Goal: Information Seeking & Learning: Learn about a topic

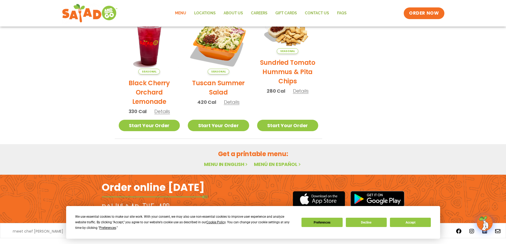
scroll to position [280, 0]
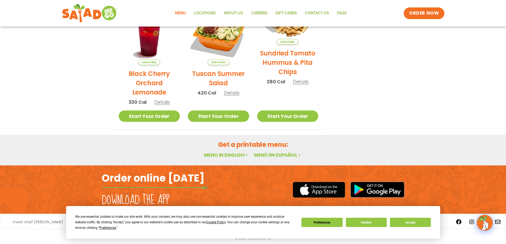
click at [239, 156] on link "Menu in English" at bounding box center [226, 155] width 45 height 7
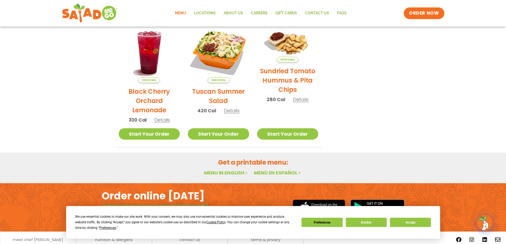
scroll to position [253, 0]
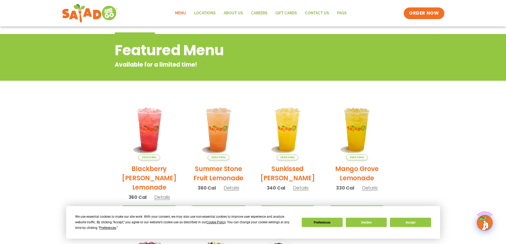
scroll to position [53, 0]
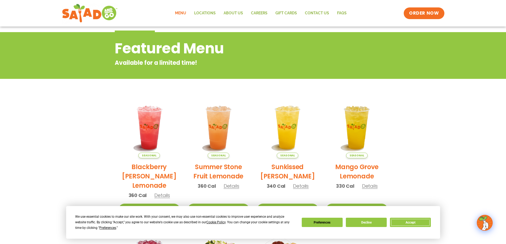
click at [416, 224] on button "Accept" at bounding box center [410, 222] width 41 height 9
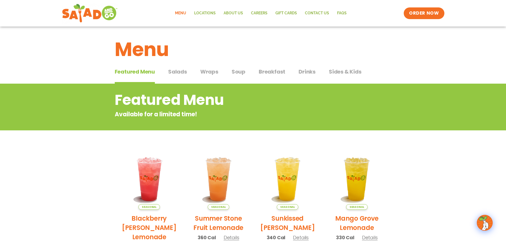
scroll to position [0, 0]
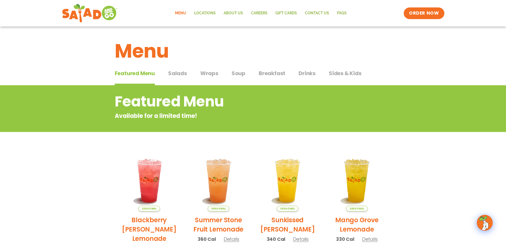
click at [182, 79] on button "Salads Salads" at bounding box center [177, 77] width 19 height 16
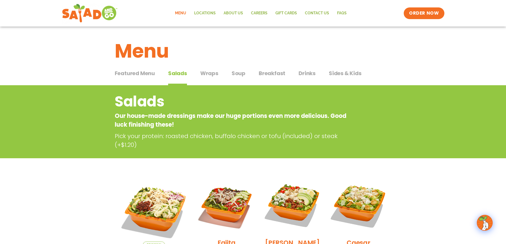
click at [208, 76] on span "Wraps" at bounding box center [209, 73] width 18 height 8
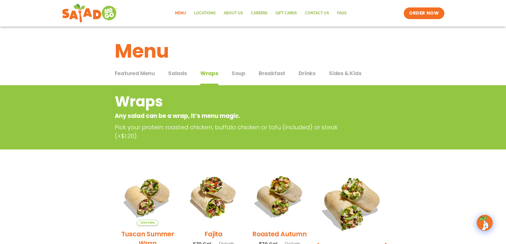
click at [244, 73] on span "Soup" at bounding box center [239, 73] width 14 height 8
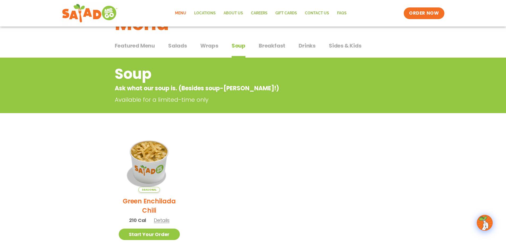
scroll to position [27, 0]
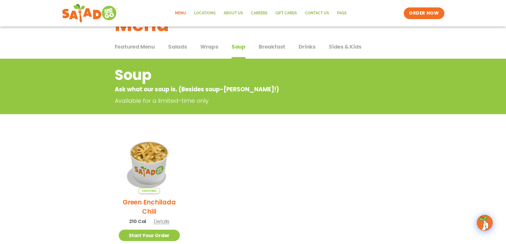
click at [268, 53] on button "Breakfast Breakfast" at bounding box center [272, 51] width 27 height 16
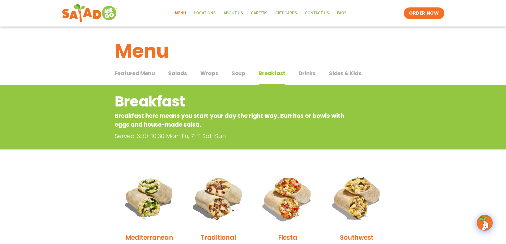
click at [300, 80] on button "Drinks Drinks" at bounding box center [307, 77] width 17 height 16
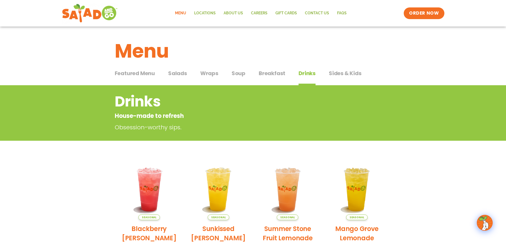
click at [346, 72] on span "Sides & Kids" at bounding box center [345, 73] width 33 height 8
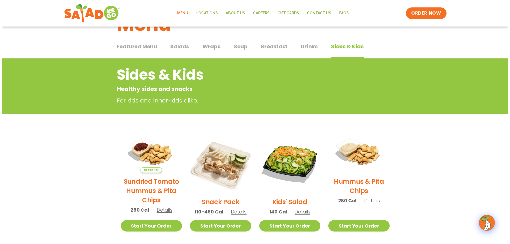
scroll to position [53, 0]
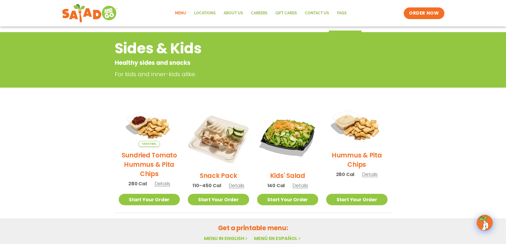
click at [333, 133] on img at bounding box center [357, 125] width 70 height 49
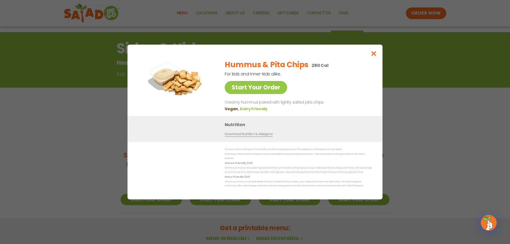
click at [426, 93] on div "Start Your Order Hummus & Pita Chips 280 Cal For kids and inner-kids alike. Sta…" at bounding box center [255, 122] width 510 height 244
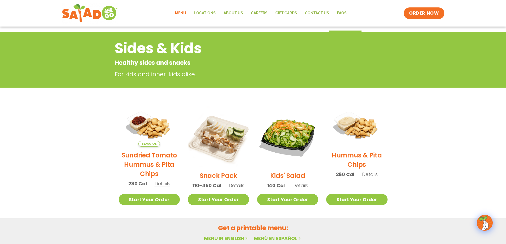
click at [231, 131] on img at bounding box center [218, 136] width 61 height 61
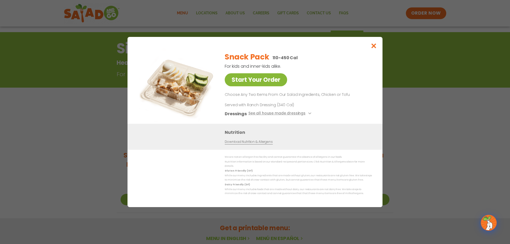
click at [270, 73] on link "Start Your Order" at bounding box center [256, 79] width 62 height 13
